Goal: Information Seeking & Learning: Find specific fact

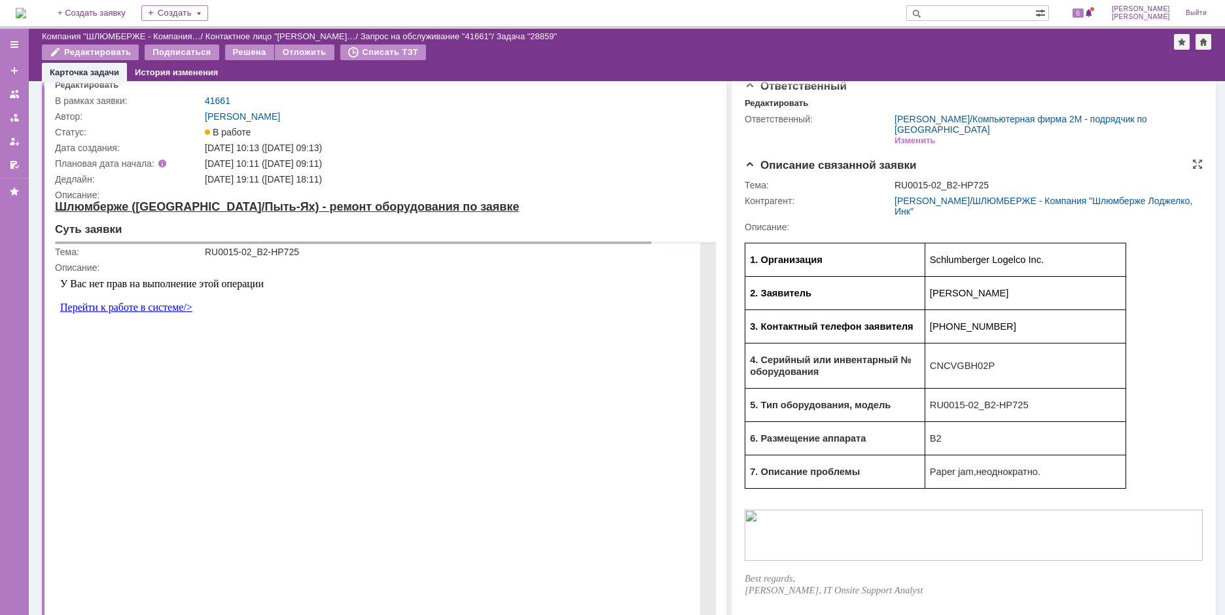
scroll to position [65, 0]
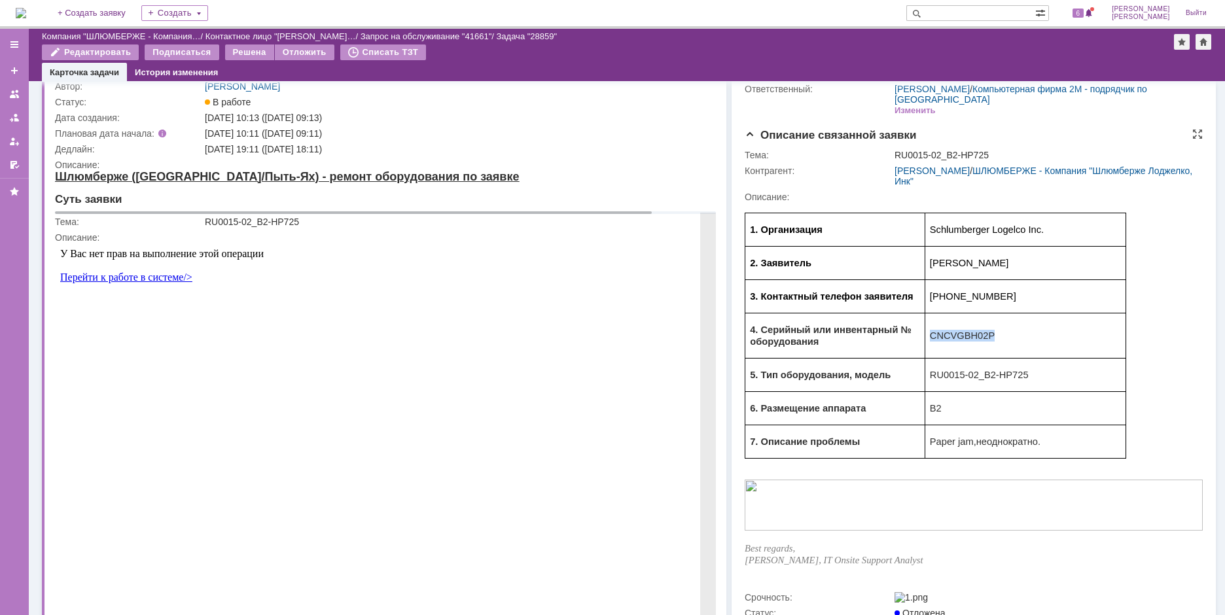
drag, startPoint x: 930, startPoint y: 336, endPoint x: 984, endPoint y: 333, distance: 54.4
click at [984, 333] on p "CNCVGBH02P" at bounding box center [1025, 336] width 191 height 12
copy span "CNCVGBH02P"
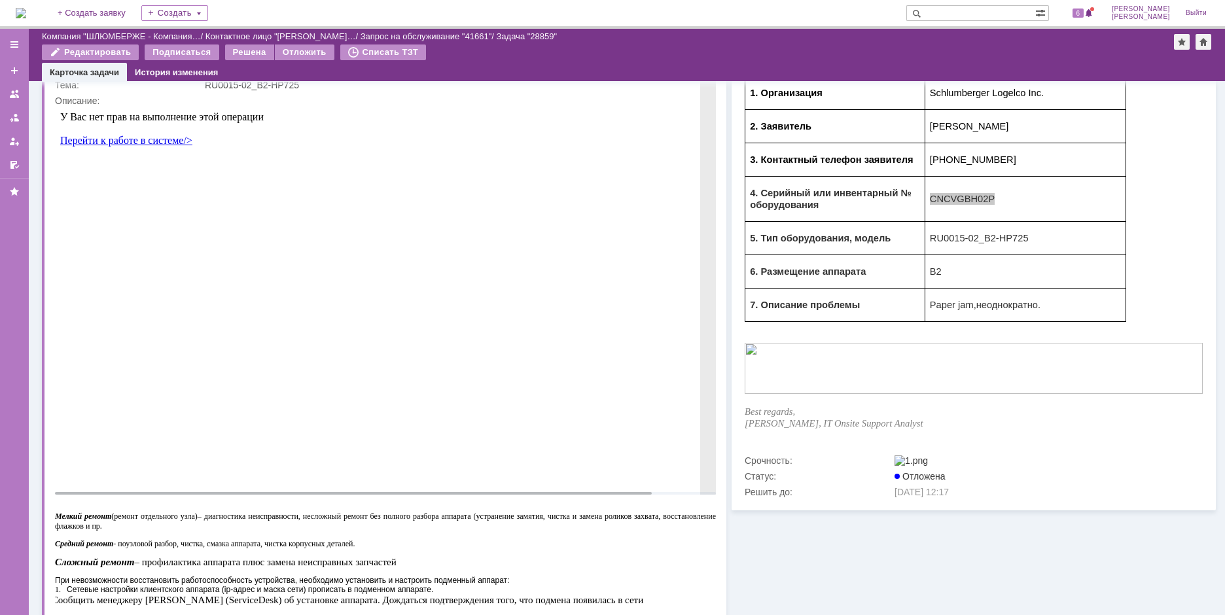
scroll to position [0, 0]
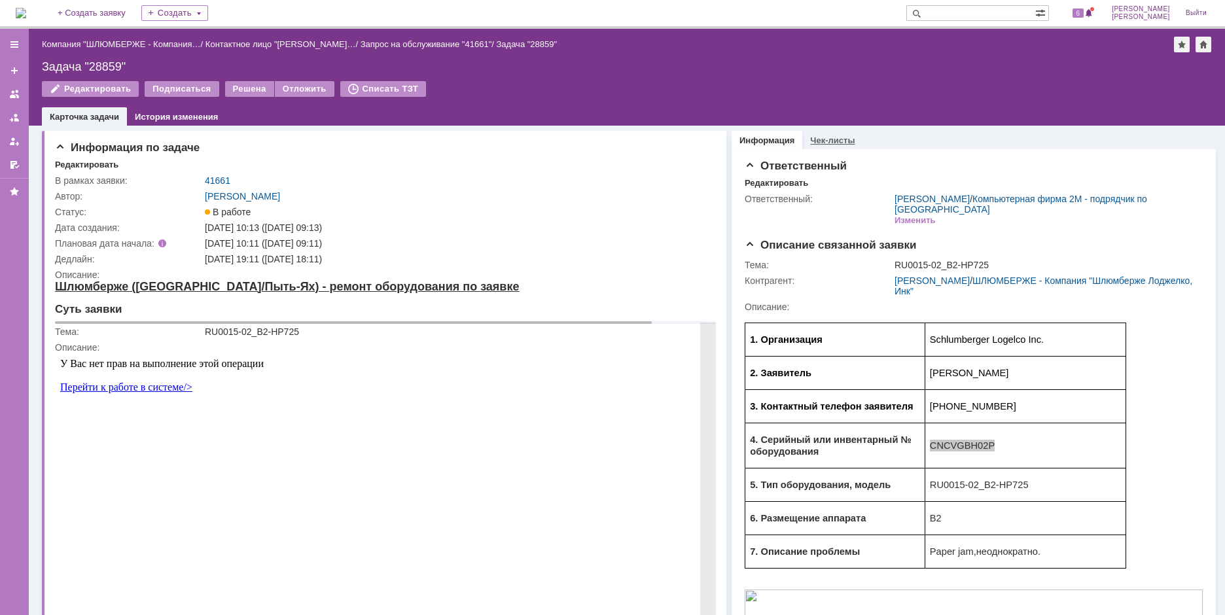
click at [839, 137] on link "Чек-листы" at bounding box center [832, 140] width 44 height 10
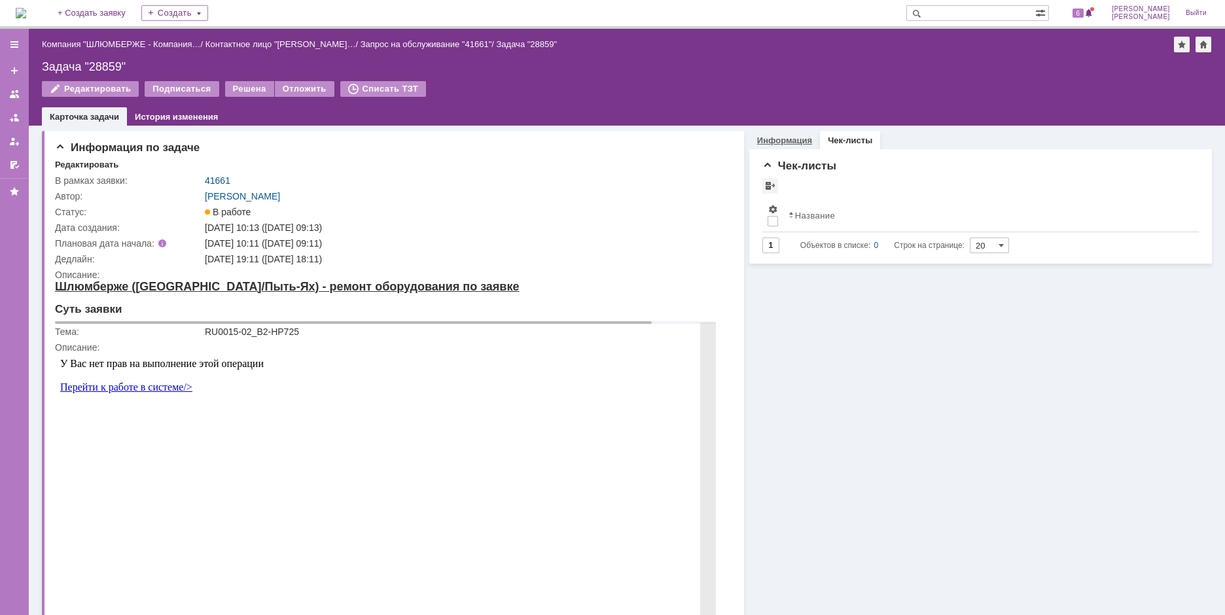
click at [781, 139] on link "Информация" at bounding box center [784, 140] width 55 height 10
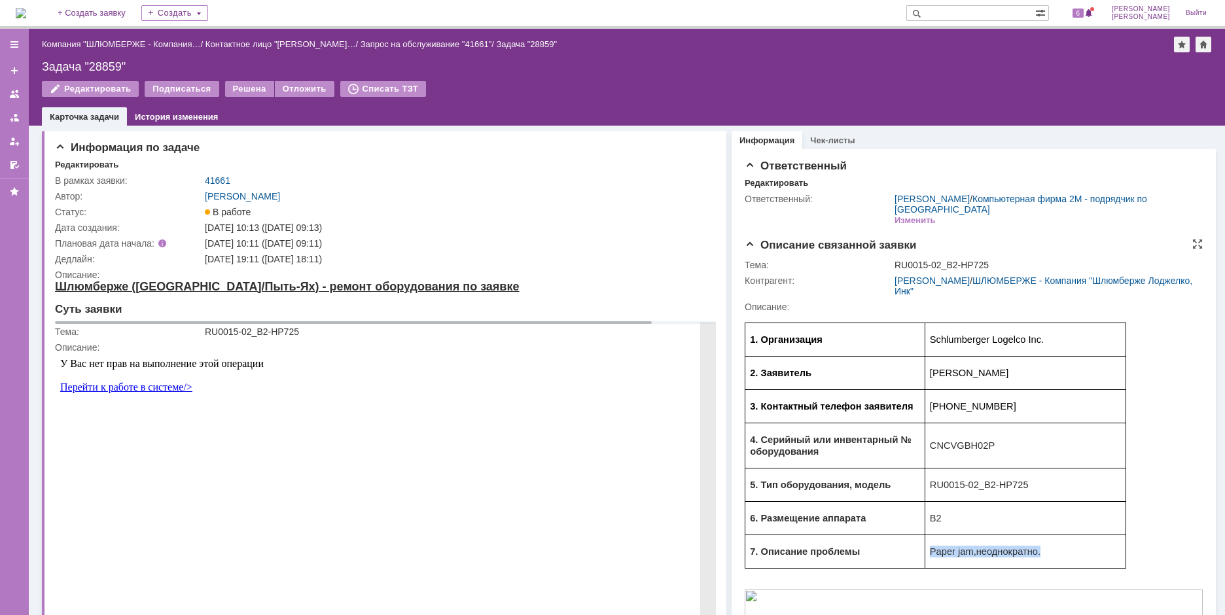
drag, startPoint x: 930, startPoint y: 553, endPoint x: 1028, endPoint y: 554, distance: 97.5
click at [1032, 554] on p "Paper jam, неоднократно." at bounding box center [1025, 552] width 191 height 12
copy p "Paper jam, неоднократно"
